Goal: Task Accomplishment & Management: Use online tool/utility

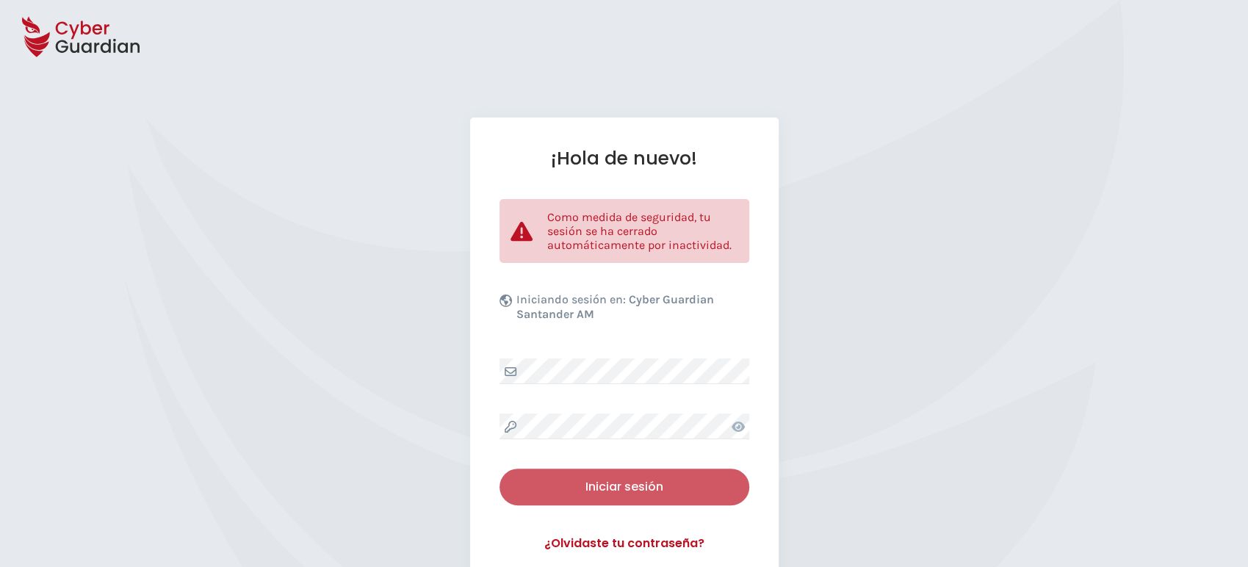
click at [619, 482] on div "Iniciar sesión" at bounding box center [625, 487] width 228 height 18
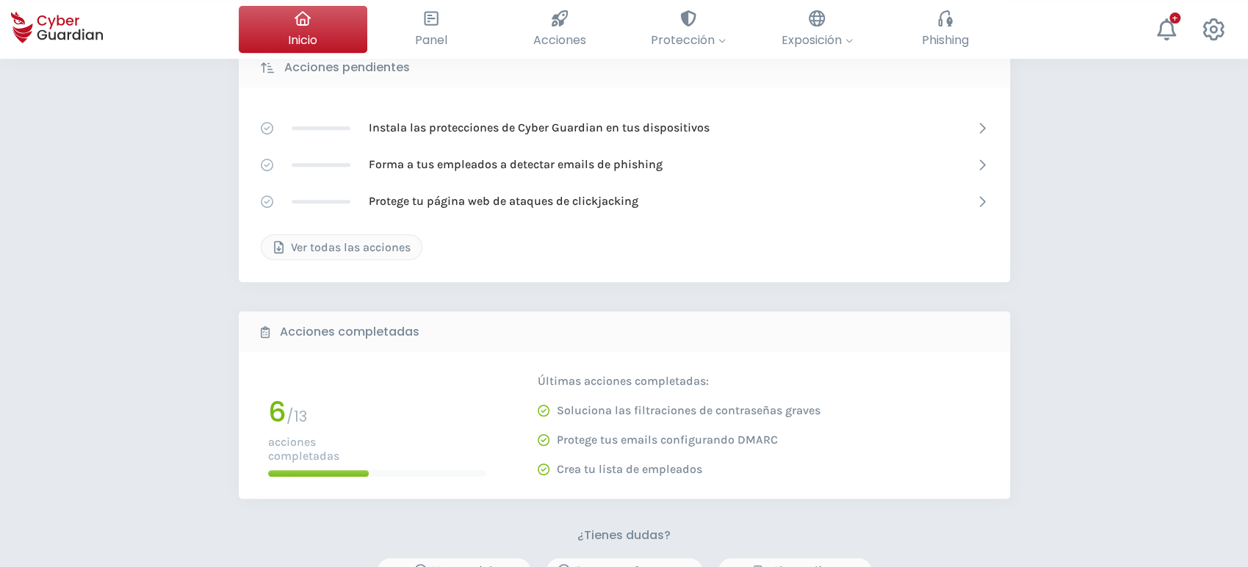
scroll to position [191, 0]
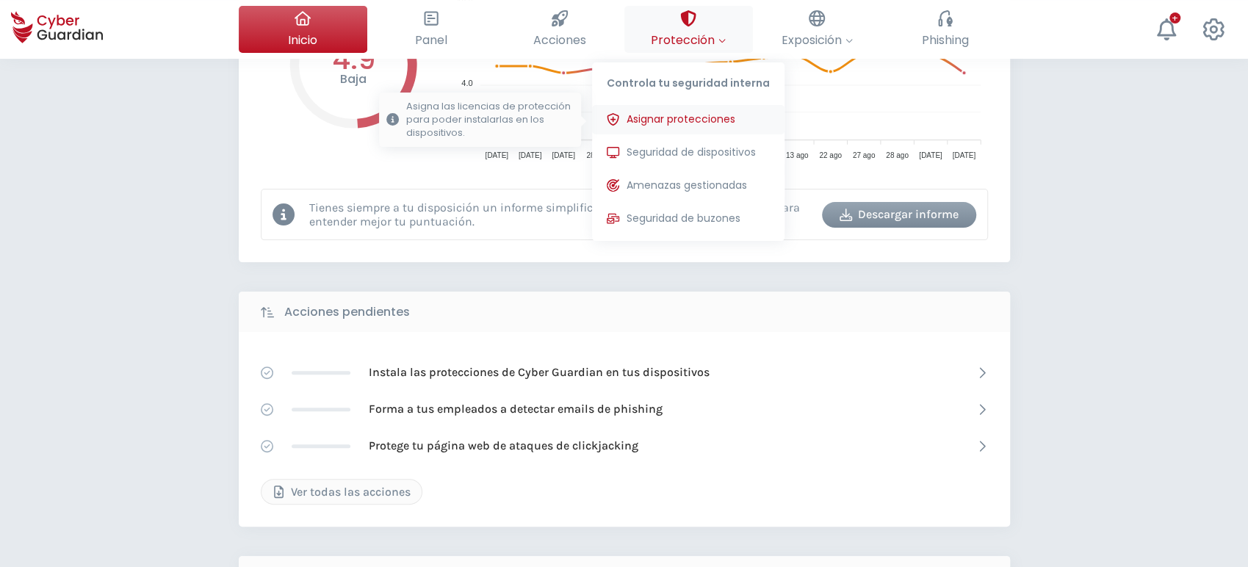
click at [671, 124] on span "Asignar protecciones" at bounding box center [681, 119] width 109 height 15
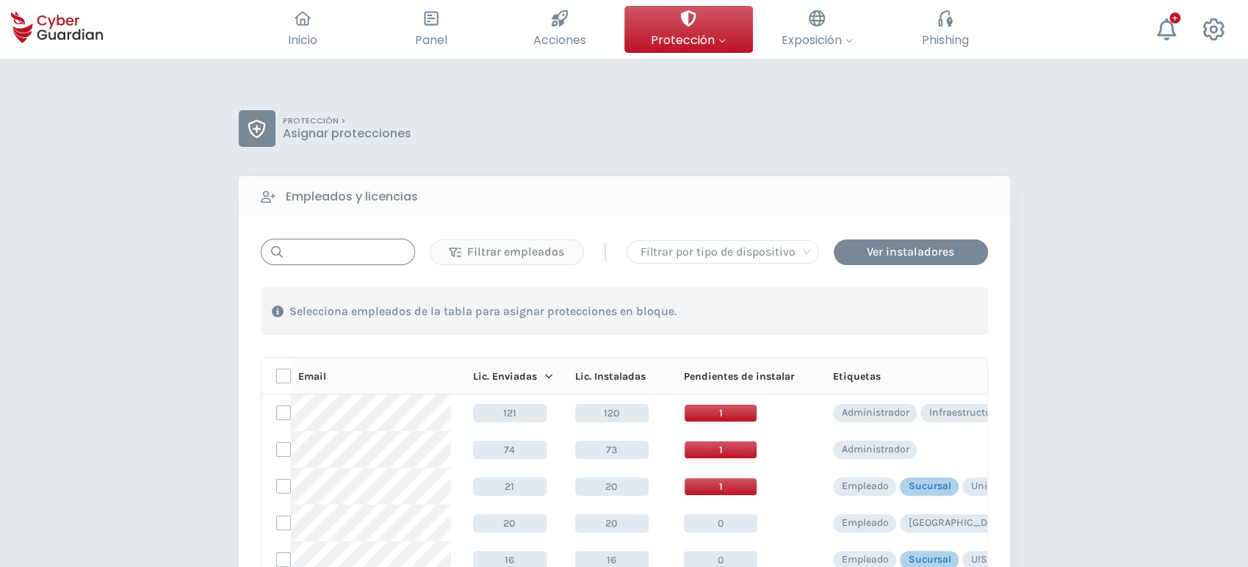
click at [329, 251] on input "text" at bounding box center [338, 252] width 154 height 26
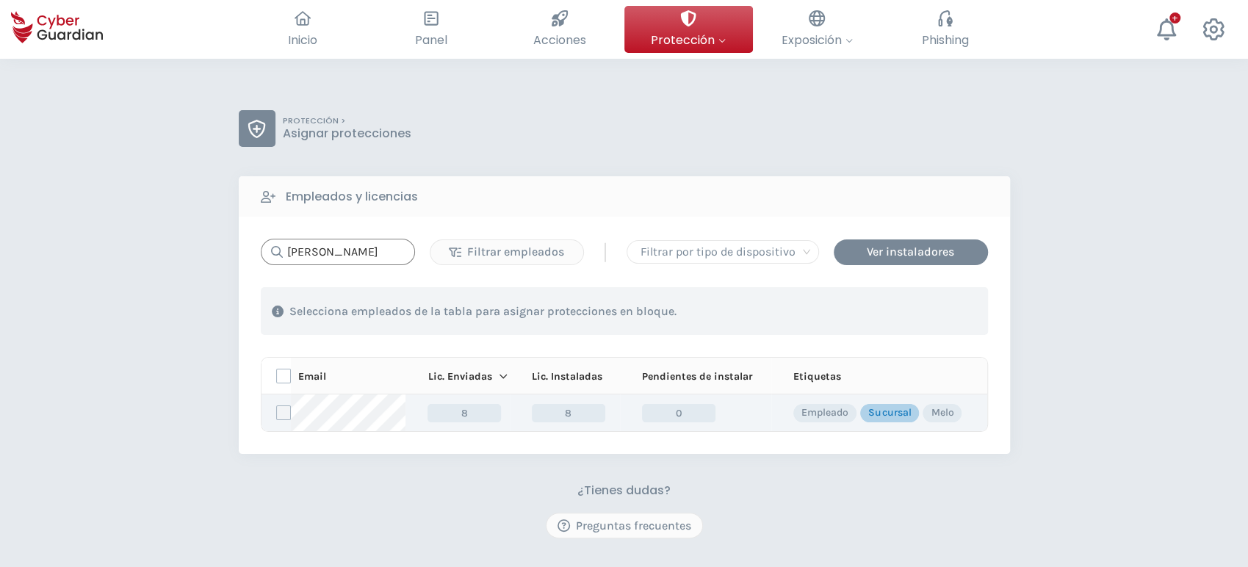
type input "melo"
click at [285, 417] on label at bounding box center [283, 412] width 15 height 15
click at [277, 417] on input "checkbox" at bounding box center [277, 412] width 0 height 13
click at [885, 312] on div "Asignar protecciones" at bounding box center [898, 312] width 133 height 18
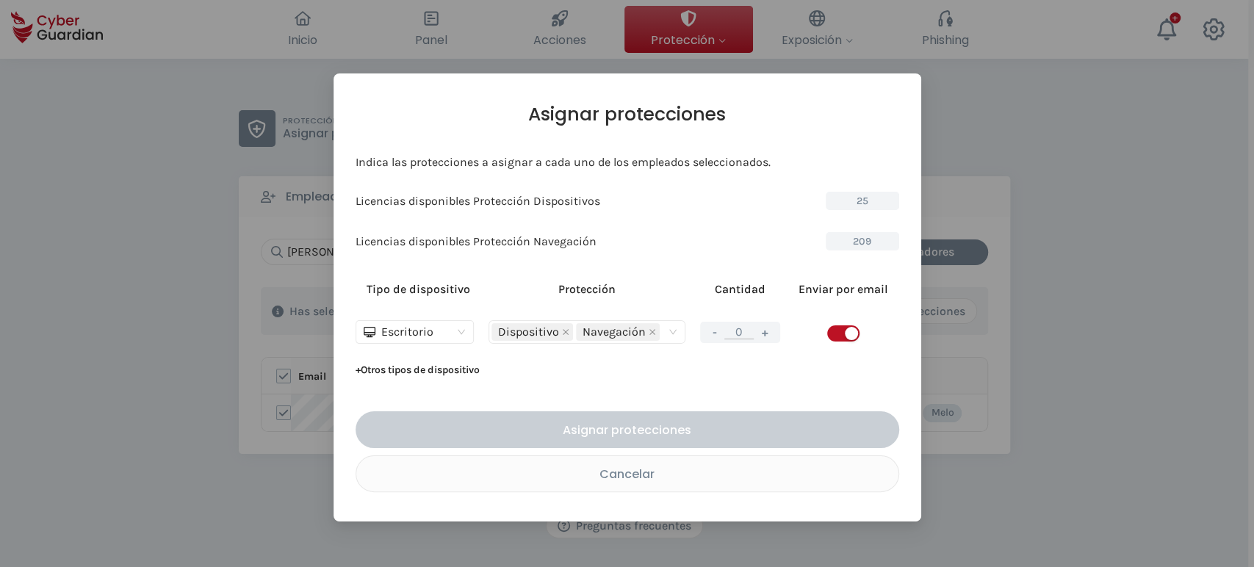
click at [837, 334] on span "button" at bounding box center [843, 333] width 32 height 16
click at [762, 336] on button "+" at bounding box center [765, 332] width 18 height 18
type input "1"
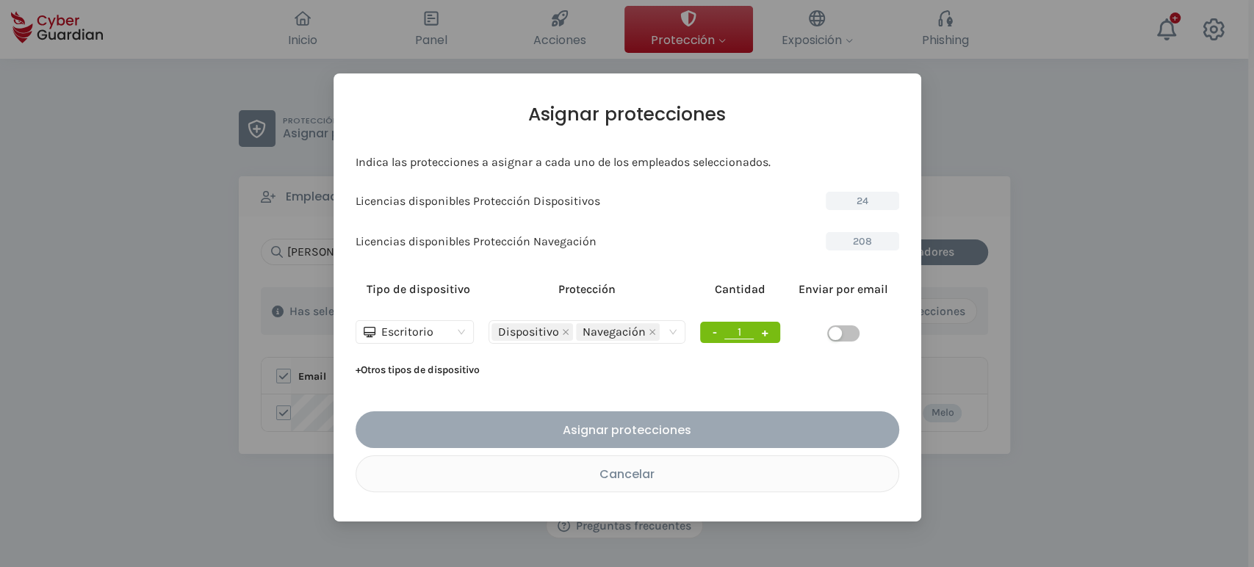
click at [685, 424] on div "Asignar protecciones" at bounding box center [628, 430] width 522 height 18
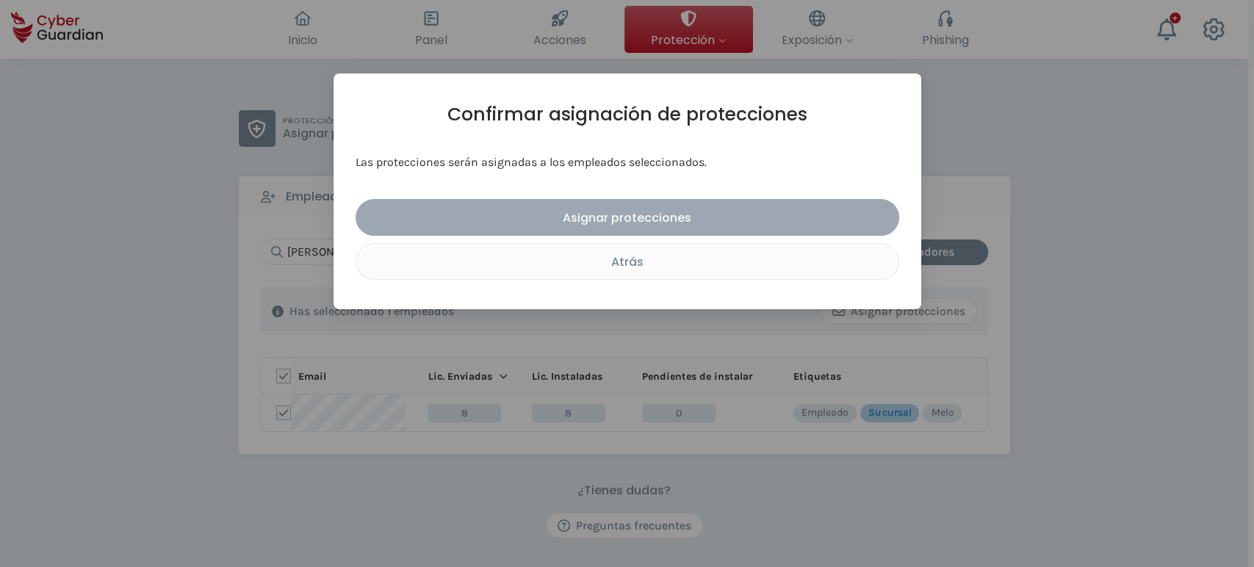
click at [645, 219] on div "Asignar protecciones" at bounding box center [628, 218] width 522 height 18
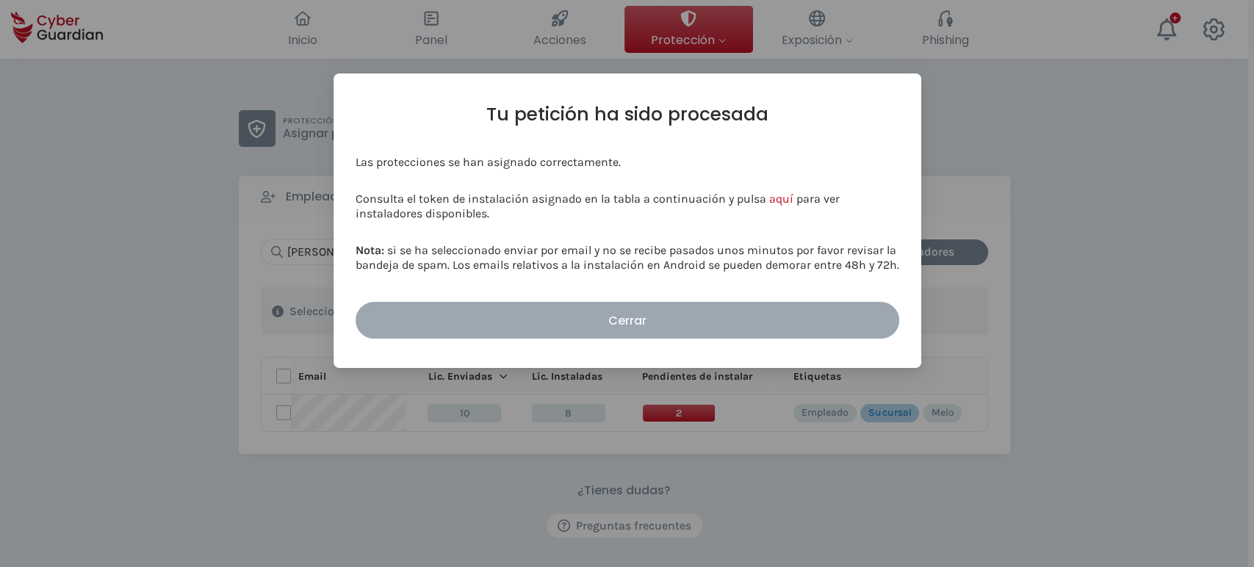
click at [625, 315] on div "Cerrar" at bounding box center [628, 320] width 522 height 18
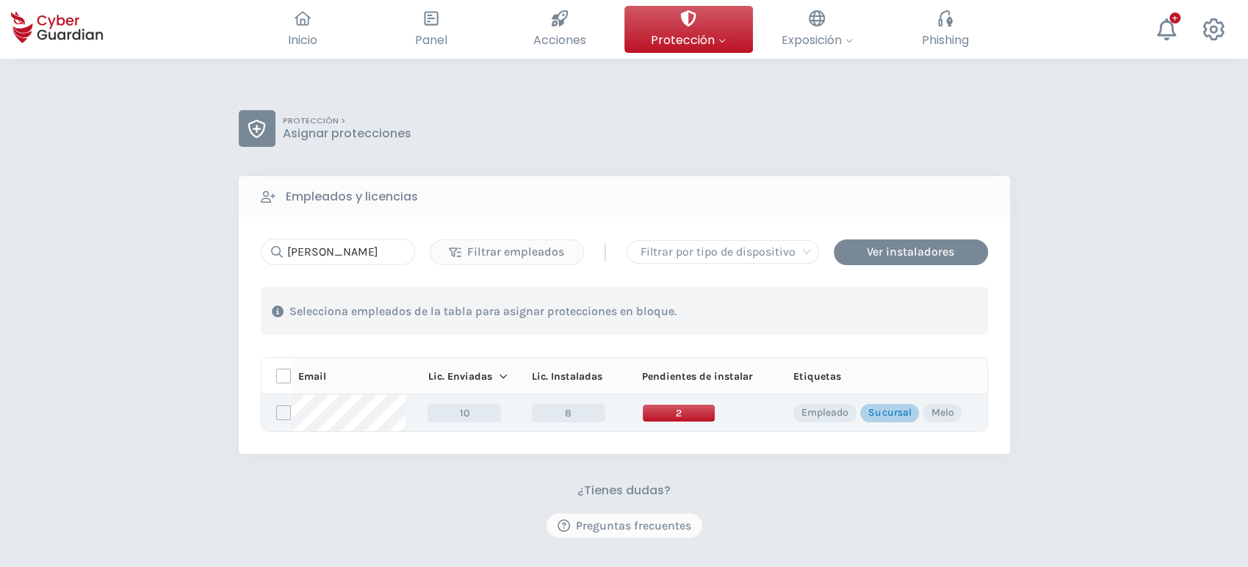
click at [663, 408] on span "2" at bounding box center [678, 413] width 73 height 18
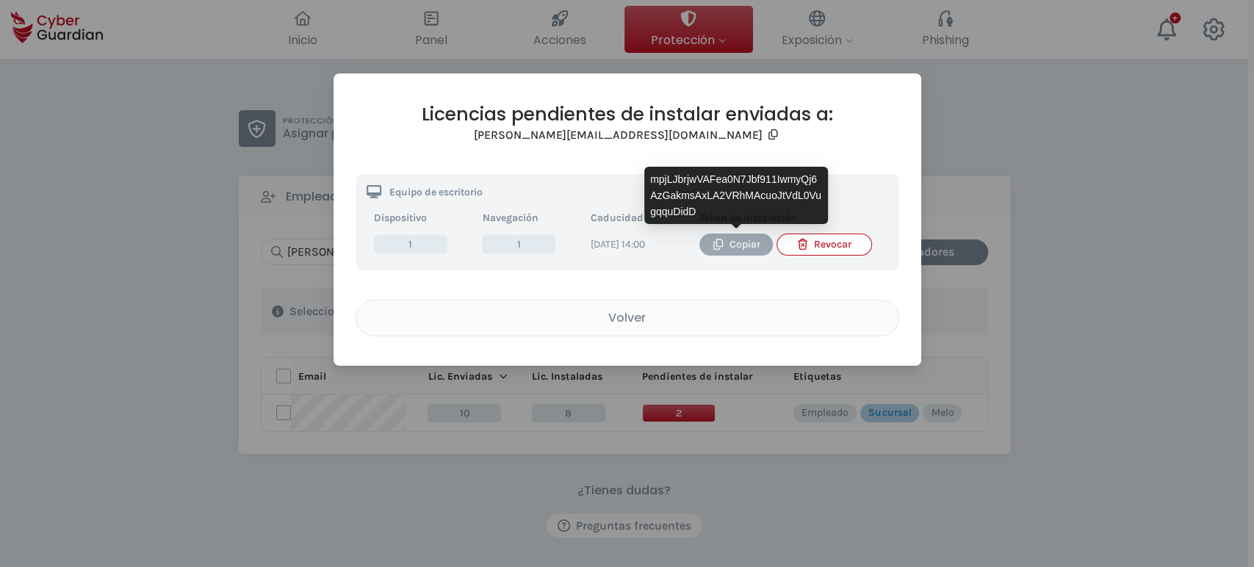
click at [746, 245] on div "Copiar" at bounding box center [735, 245] width 51 height 16
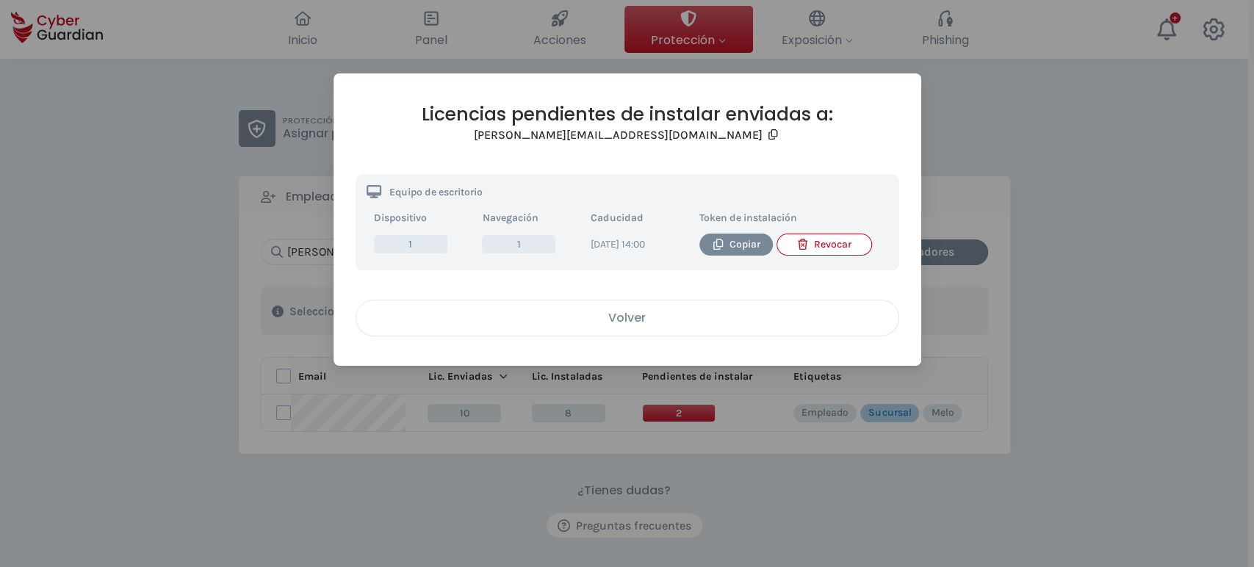
click at [630, 322] on div "Volver" at bounding box center [627, 318] width 520 height 18
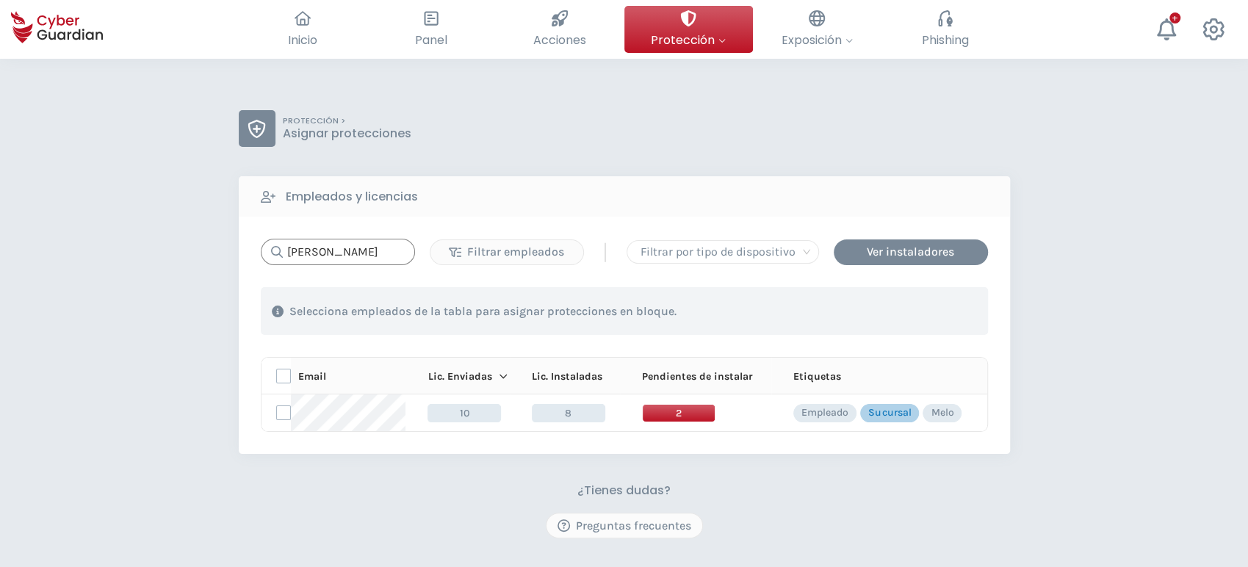
click at [339, 251] on input "melo" at bounding box center [338, 252] width 154 height 26
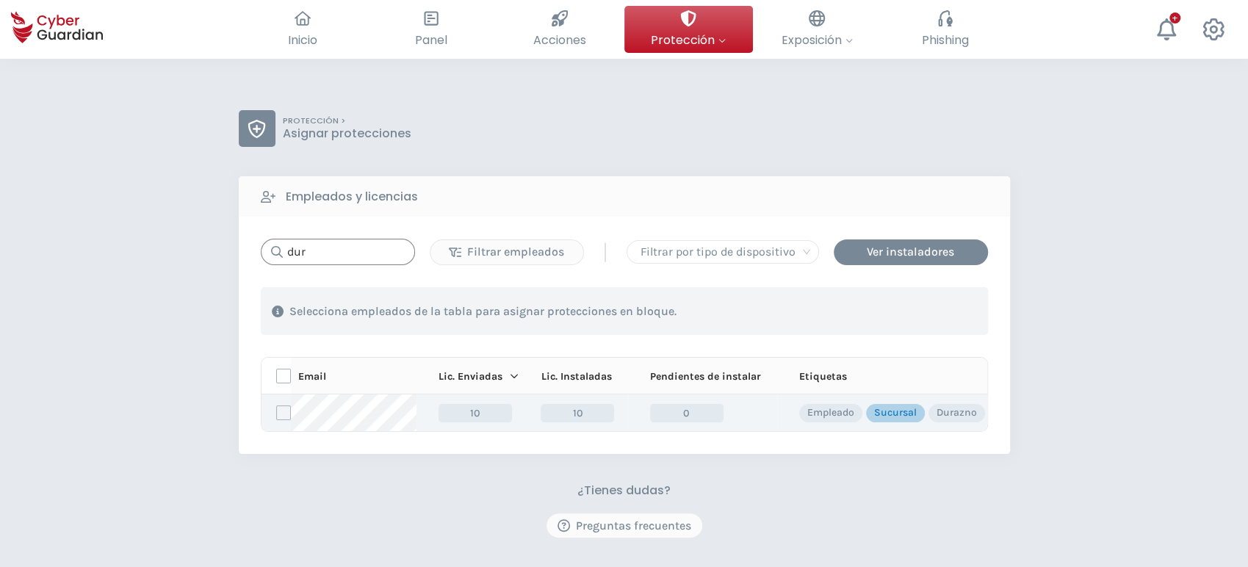
type input "dur"
click at [284, 416] on label at bounding box center [283, 412] width 15 height 15
click at [277, 416] on input "checkbox" at bounding box center [277, 412] width 0 height 13
click at [864, 309] on div "Asignar protecciones" at bounding box center [898, 312] width 133 height 18
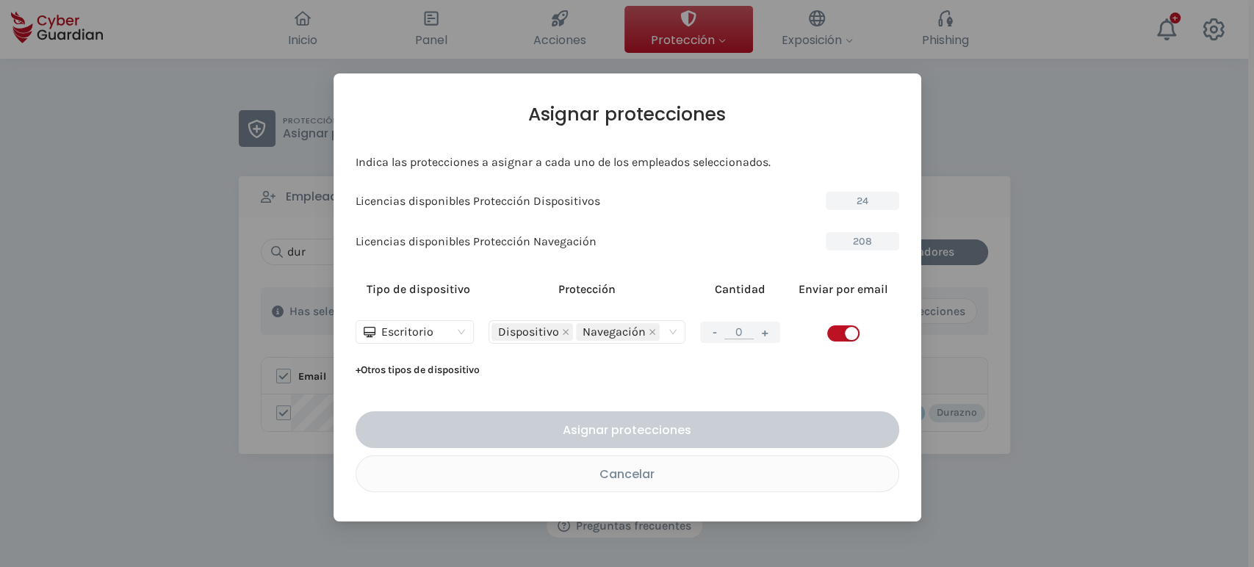
click at [837, 334] on span "button" at bounding box center [843, 333] width 32 height 16
click at [764, 328] on button "+" at bounding box center [765, 332] width 18 height 18
type input "1"
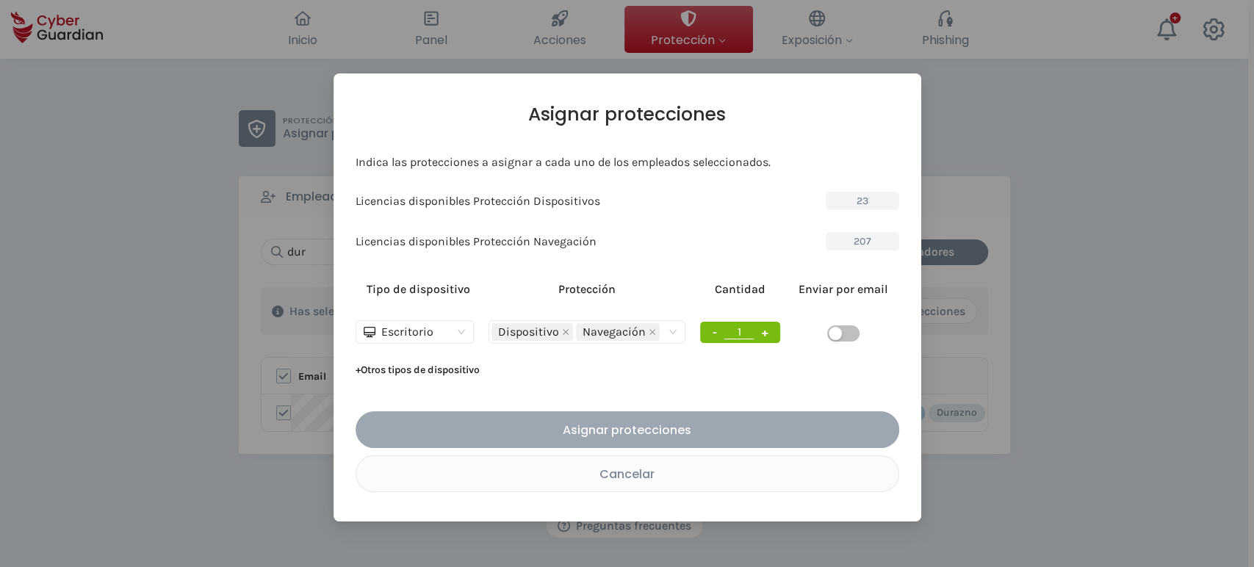
click at [683, 430] on div "Asignar protecciones" at bounding box center [628, 430] width 522 height 18
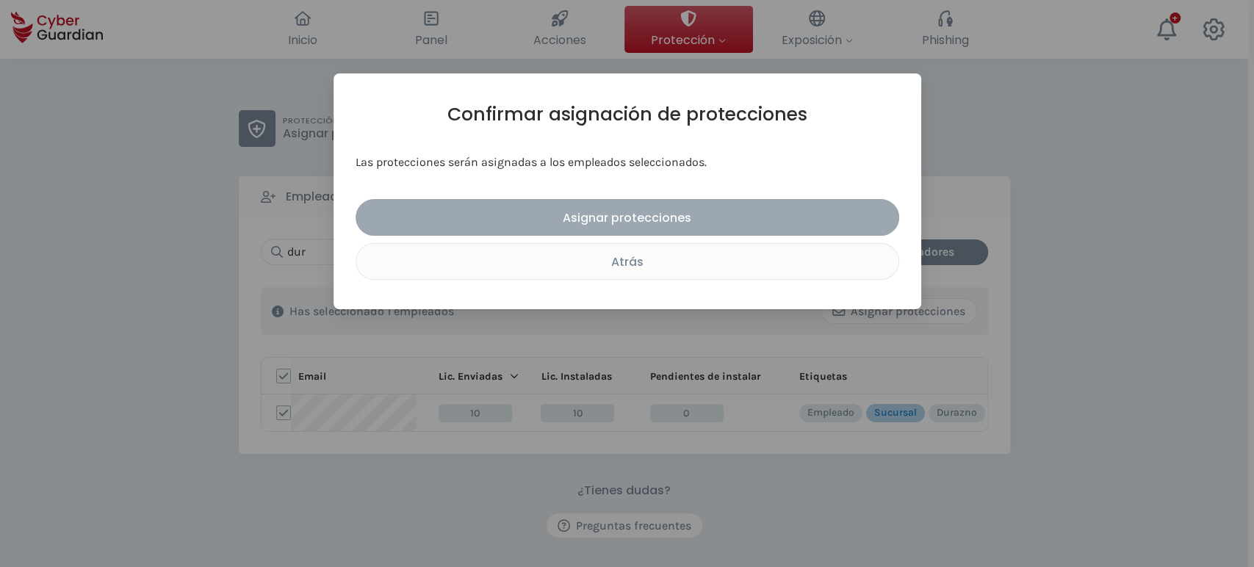
click at [655, 217] on div "Asignar protecciones" at bounding box center [628, 218] width 522 height 18
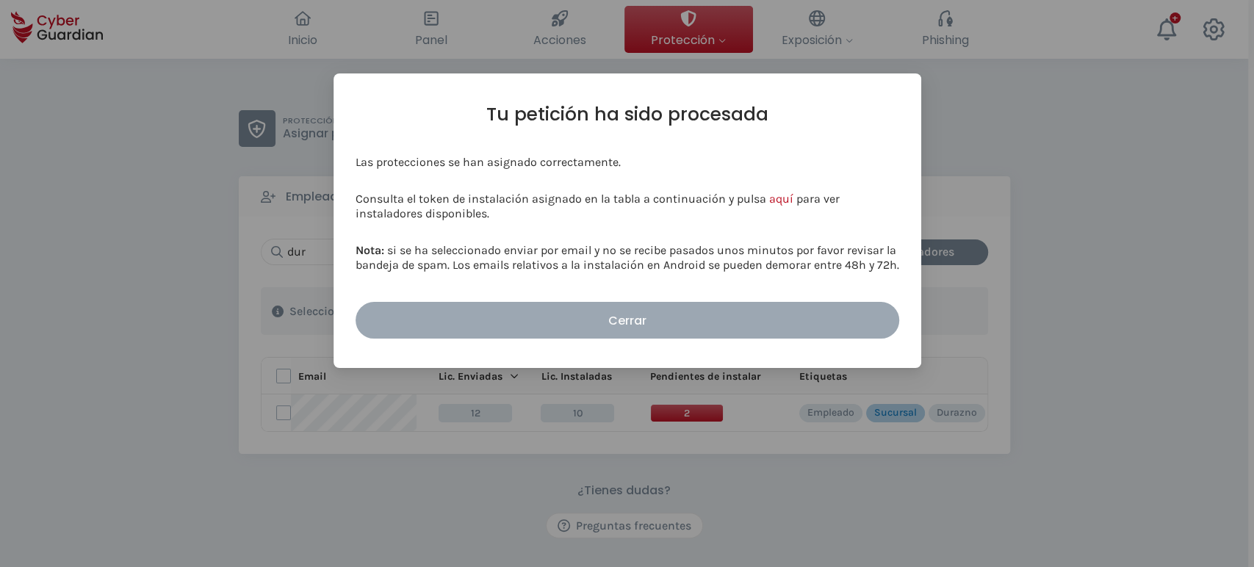
click at [709, 322] on div "Cerrar" at bounding box center [628, 320] width 522 height 18
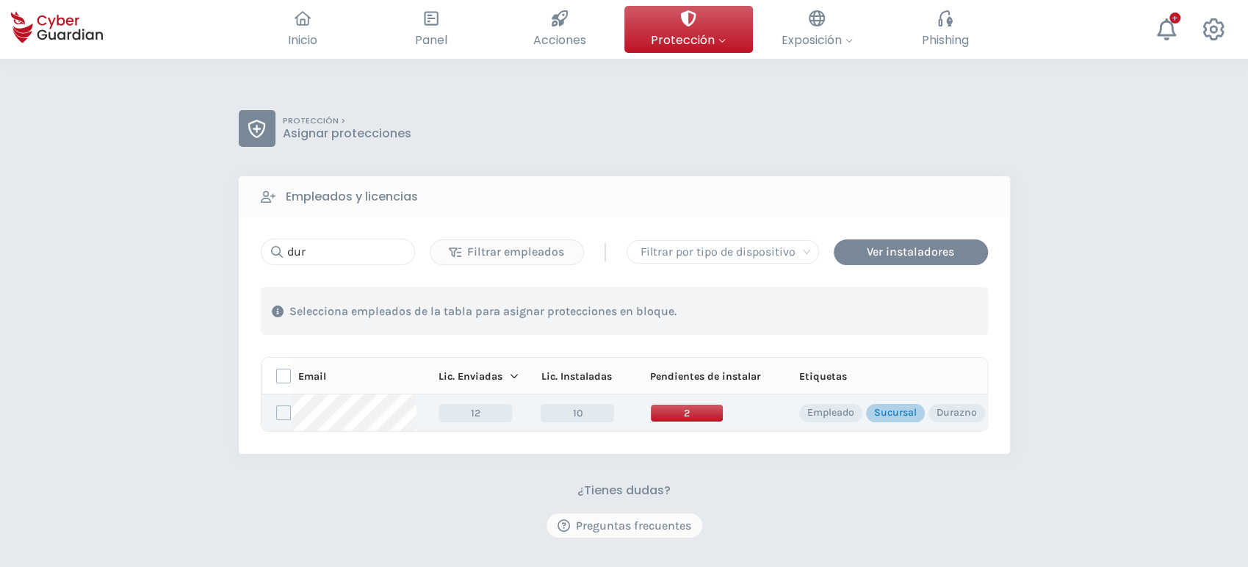
click at [680, 416] on span "2" at bounding box center [686, 413] width 73 height 18
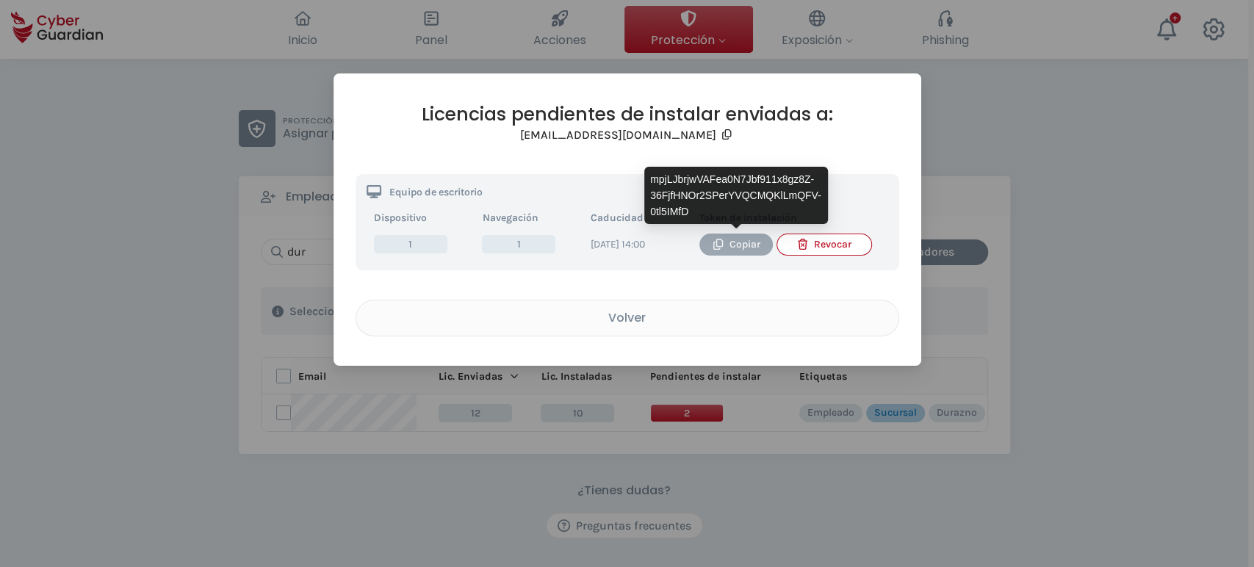
click at [732, 241] on div "Copiar" at bounding box center [735, 245] width 51 height 16
